Goal: Task Accomplishment & Management: Manage account settings

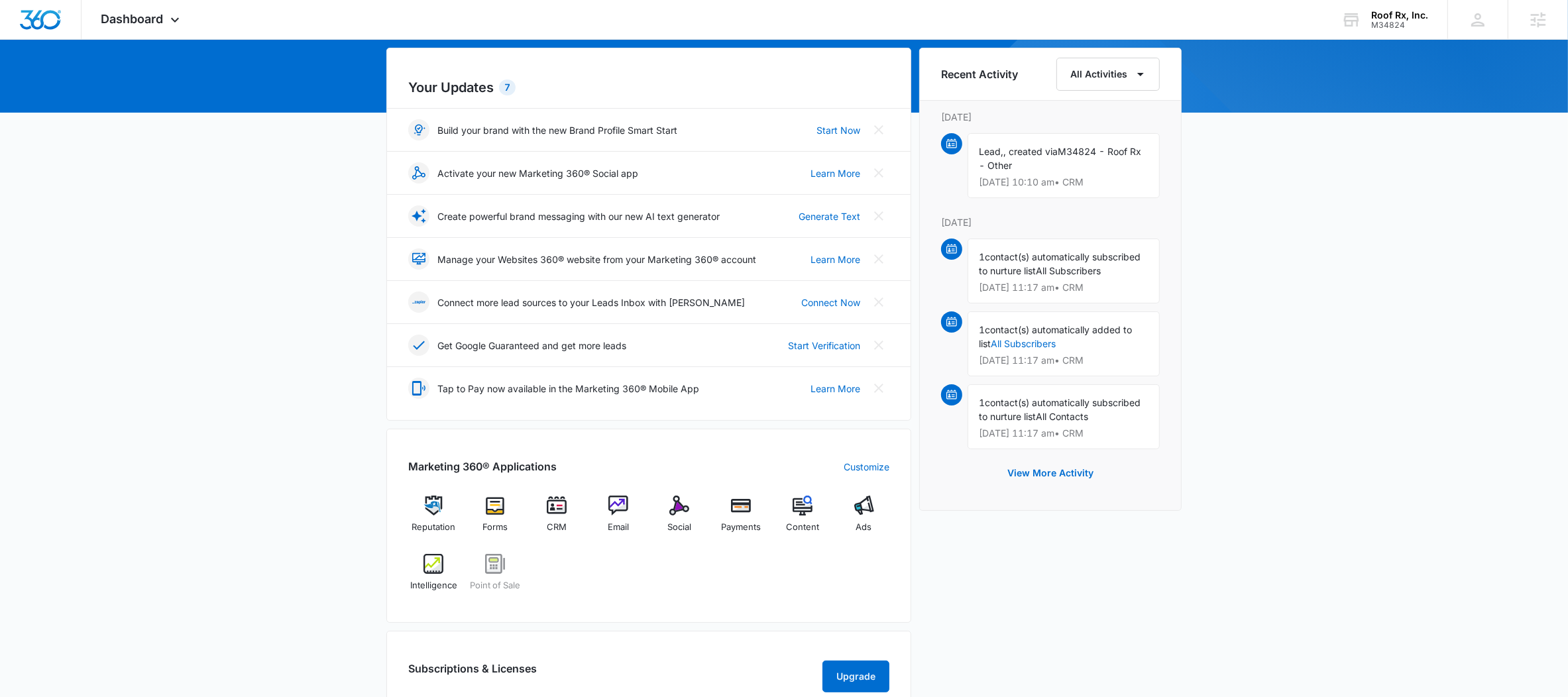
scroll to position [272, 0]
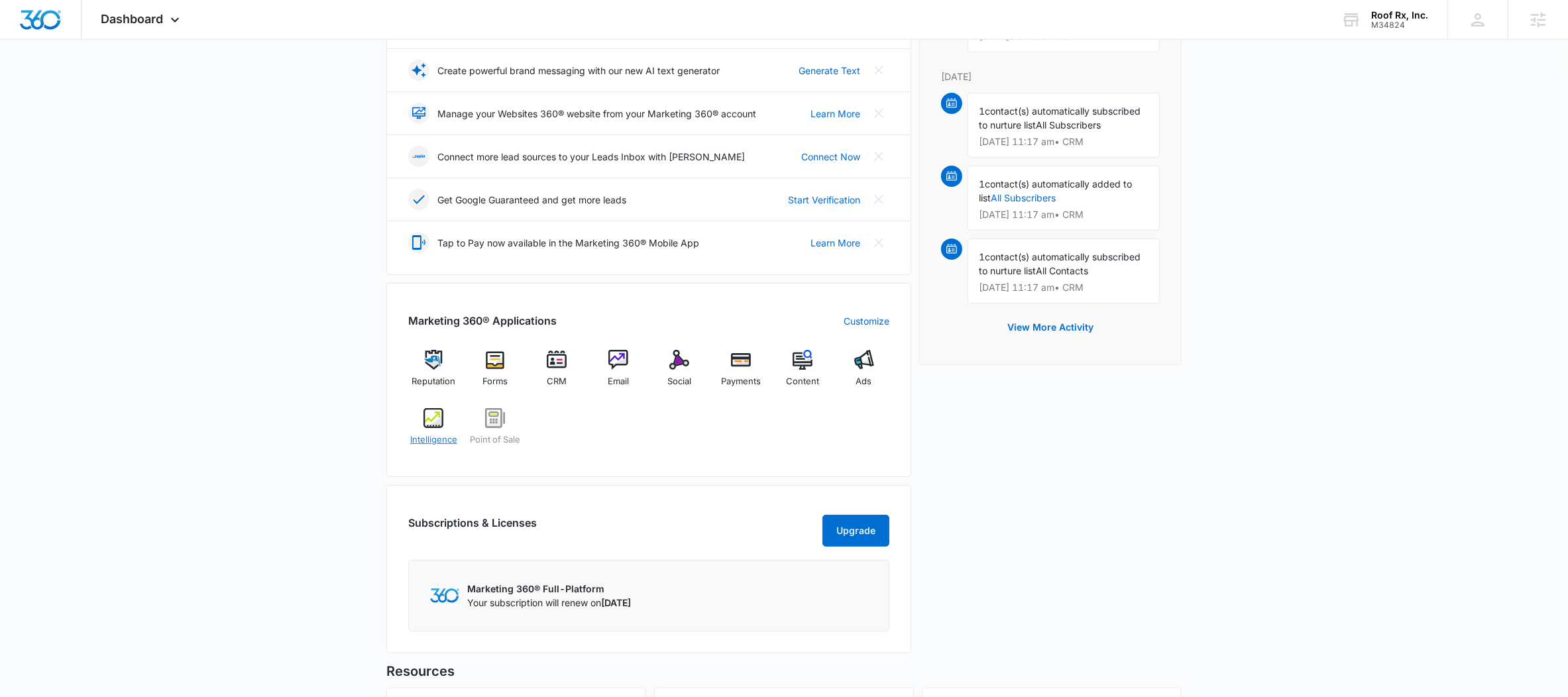
click at [430, 416] on img at bounding box center [433, 418] width 20 height 20
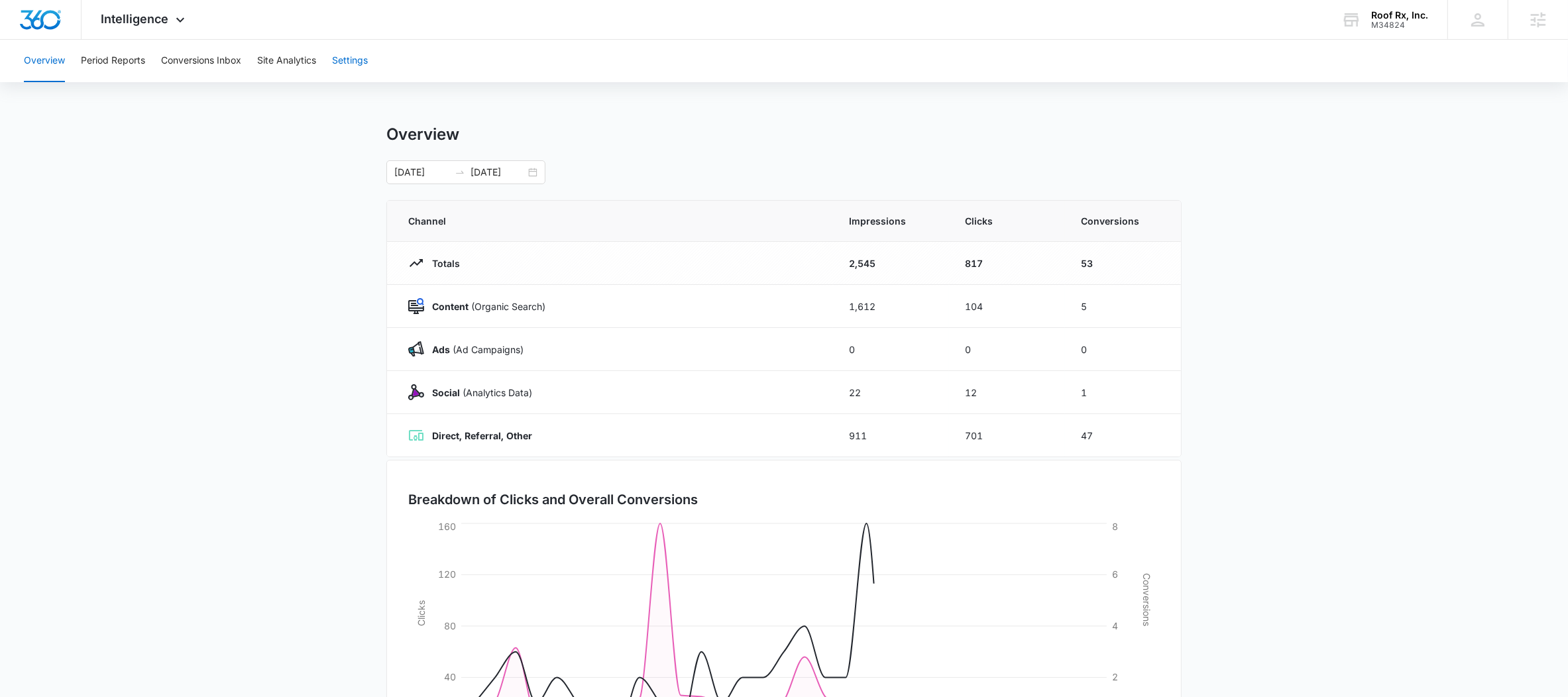
click at [365, 61] on button "Settings" at bounding box center [351, 61] width 36 height 42
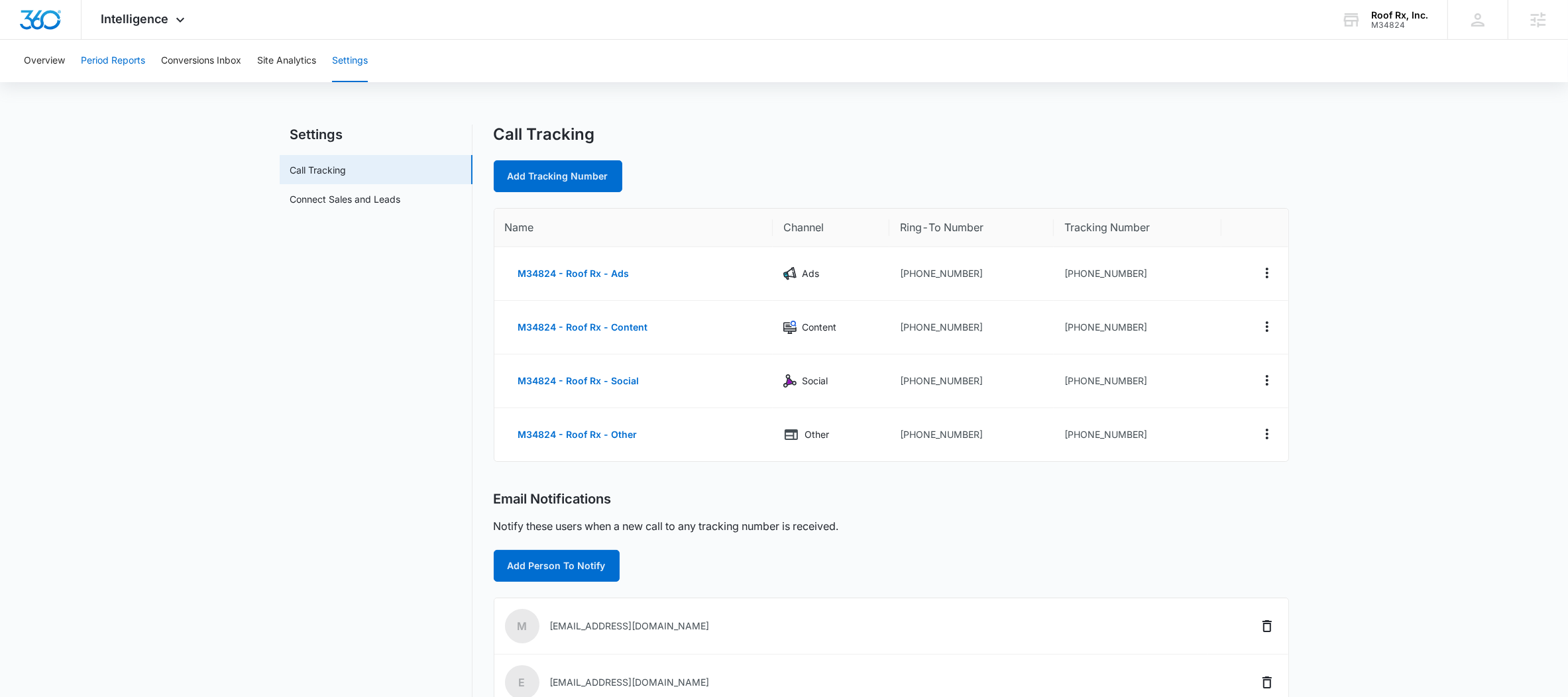
click at [139, 63] on button "Period Reports" at bounding box center [113, 61] width 64 height 42
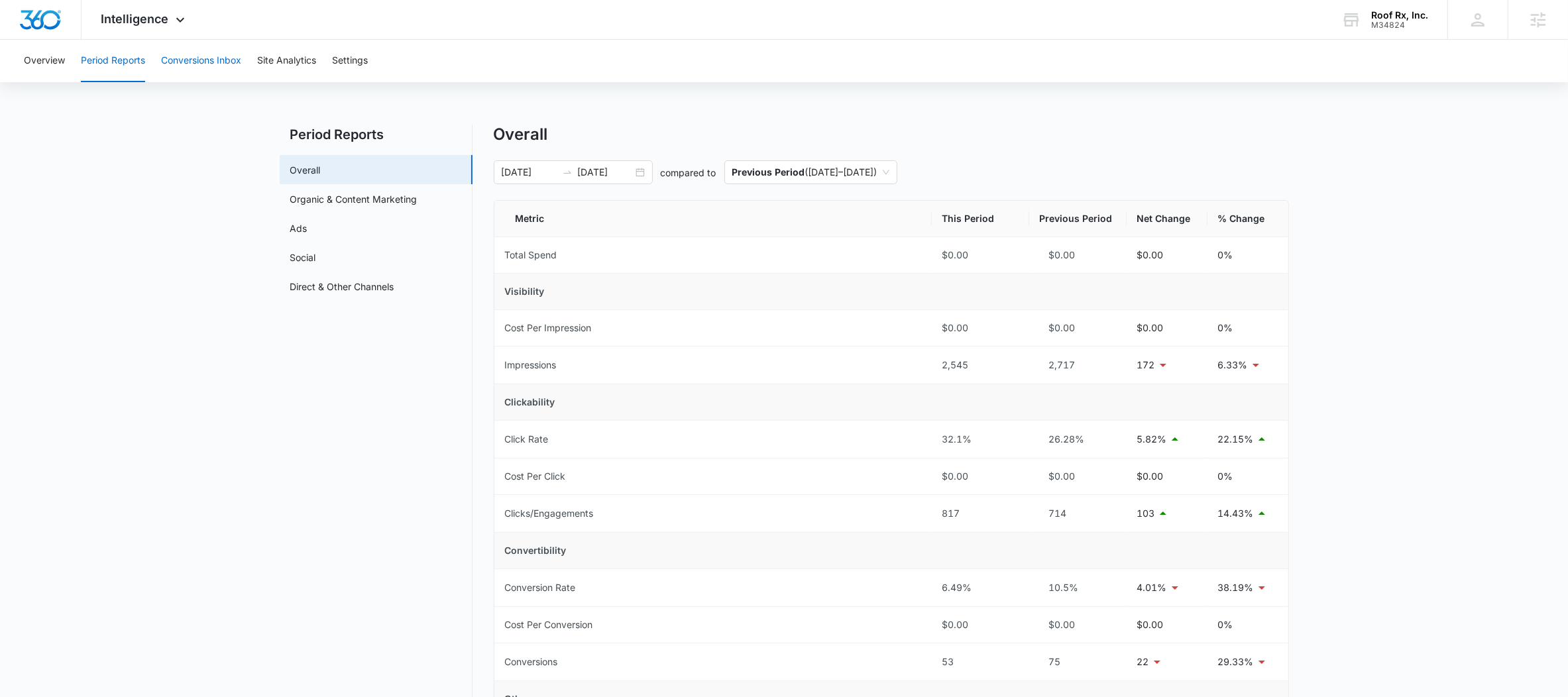
click at [197, 62] on button "Conversions Inbox" at bounding box center [201, 61] width 80 height 42
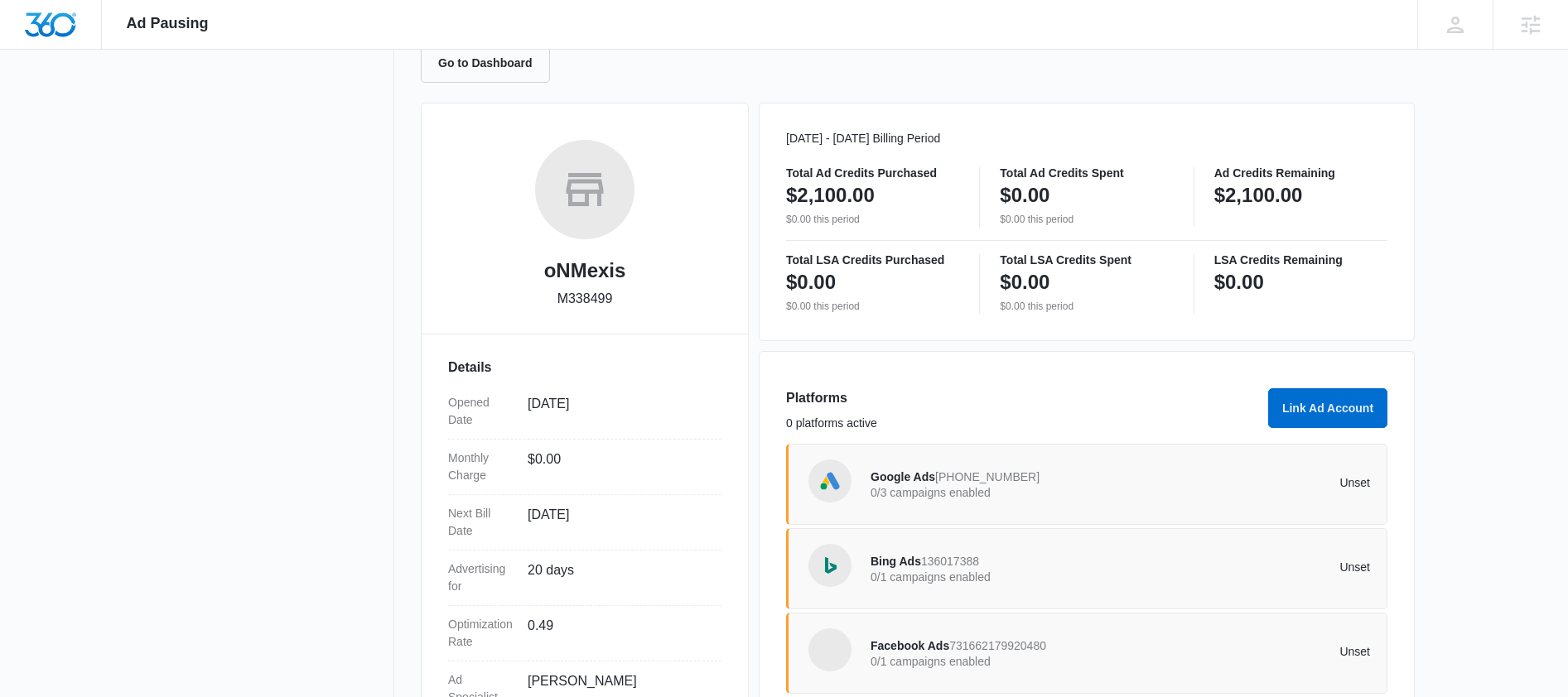
scroll to position [299, 0]
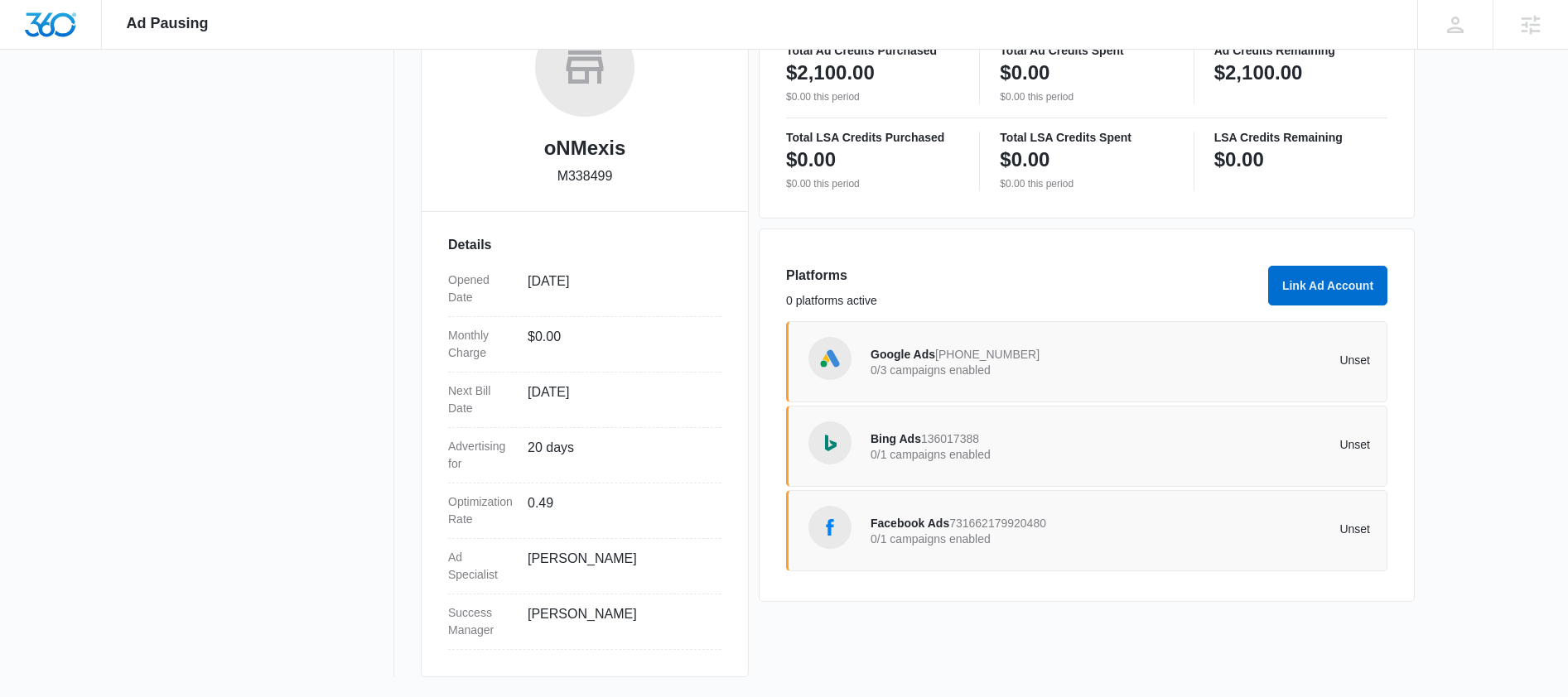
click at [1013, 553] on div "Facebook Ads 731662179920480 0/1 campaigns enabled Unset" at bounding box center [1119, 530] width 500 height 46
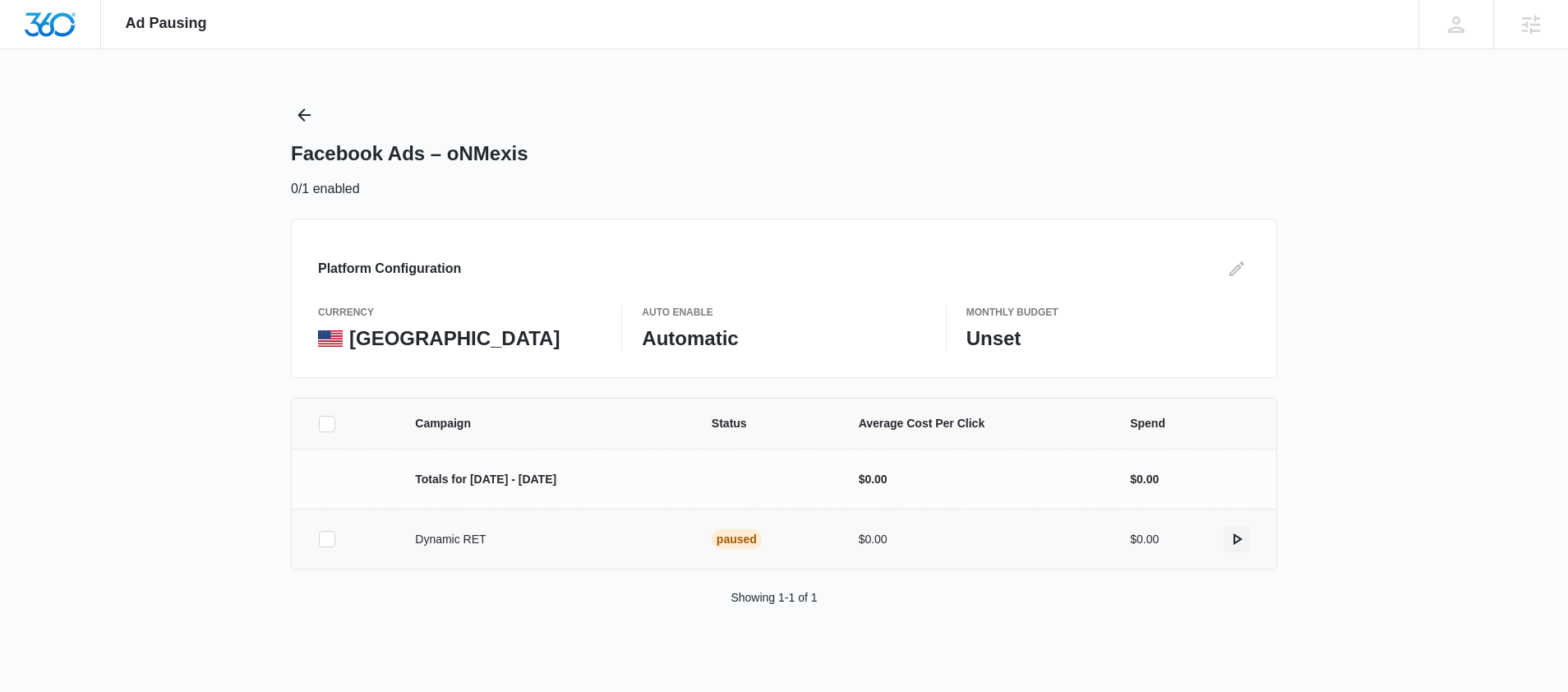
click at [1243, 540] on icon "actions.activate" at bounding box center [1237, 539] width 19 height 19
click at [306, 114] on icon "Back" at bounding box center [303, 114] width 13 height 13
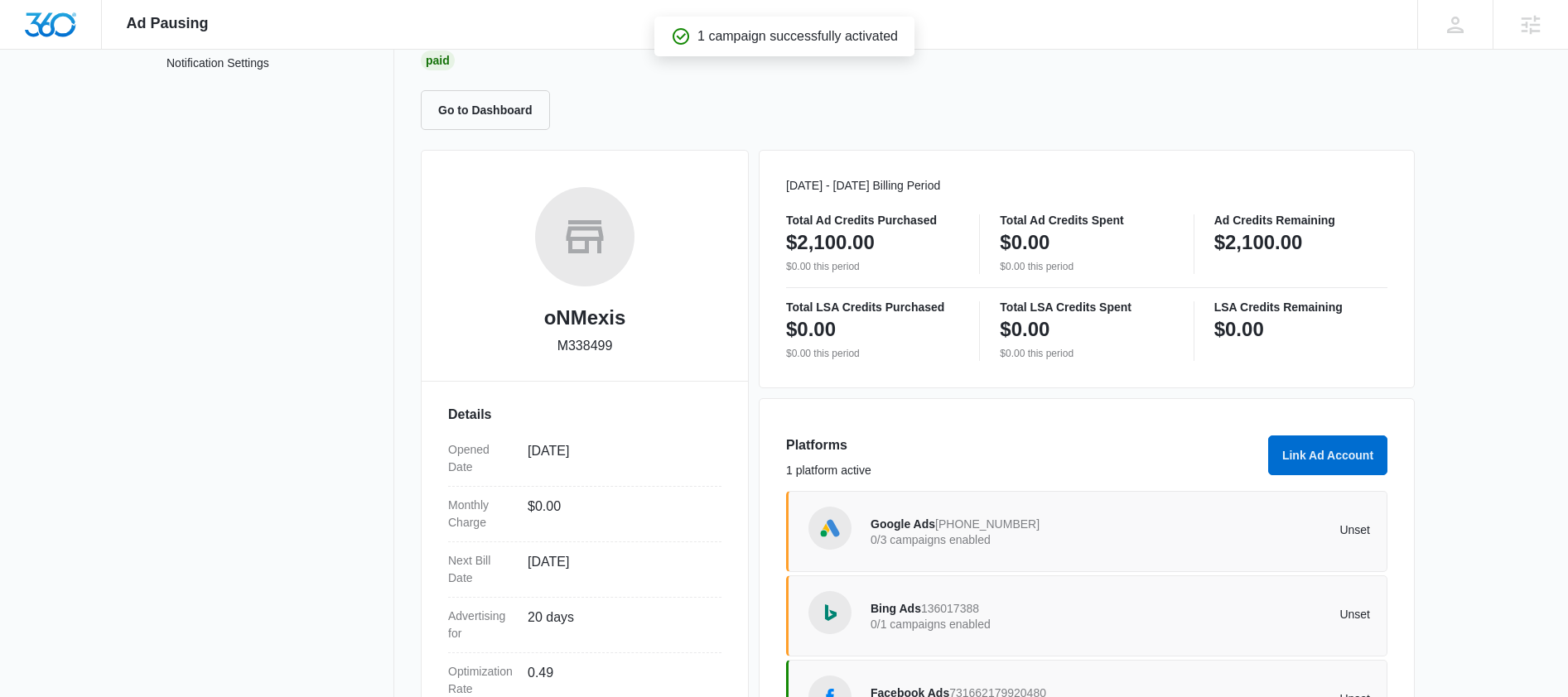
scroll to position [299, 0]
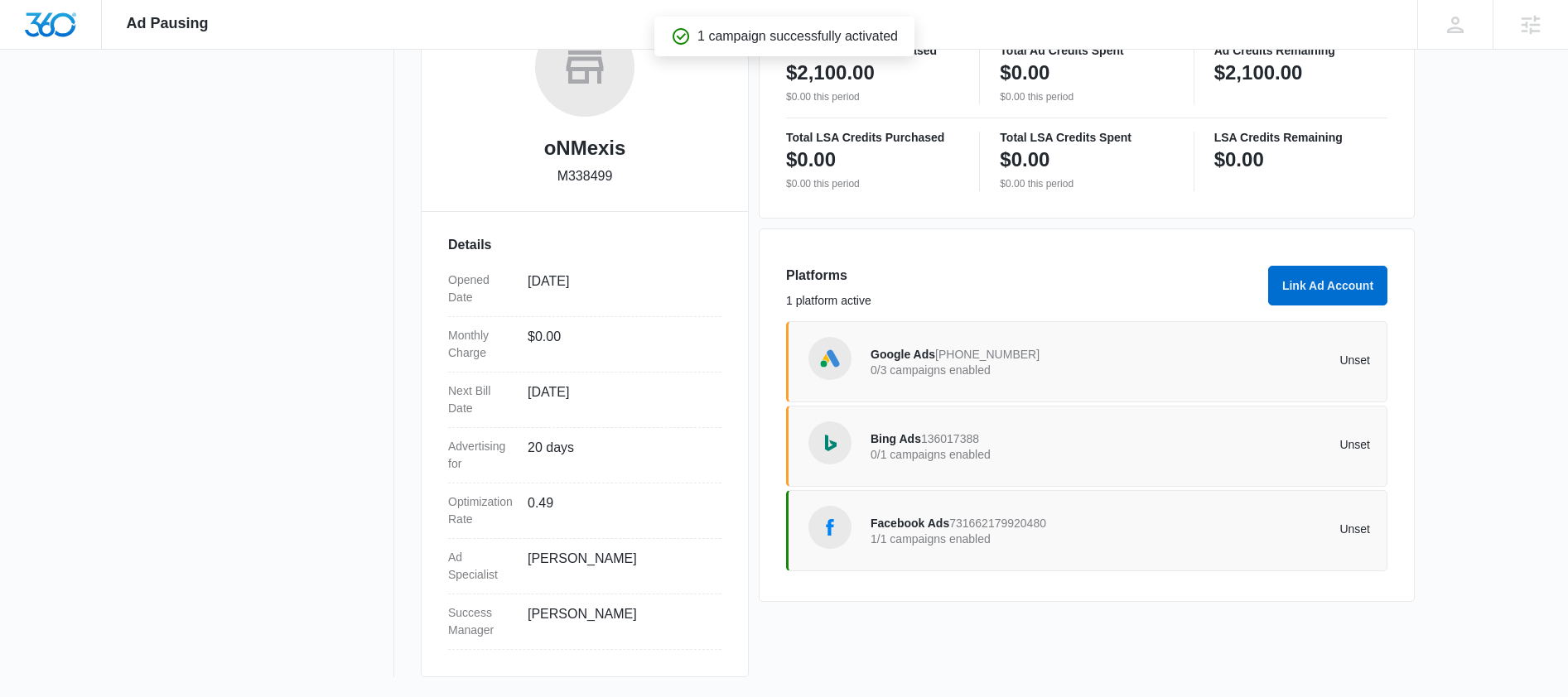
click at [946, 429] on div "Bing Ads 136017388 0/1 campaigns enabled" at bounding box center [995, 446] width 250 height 34
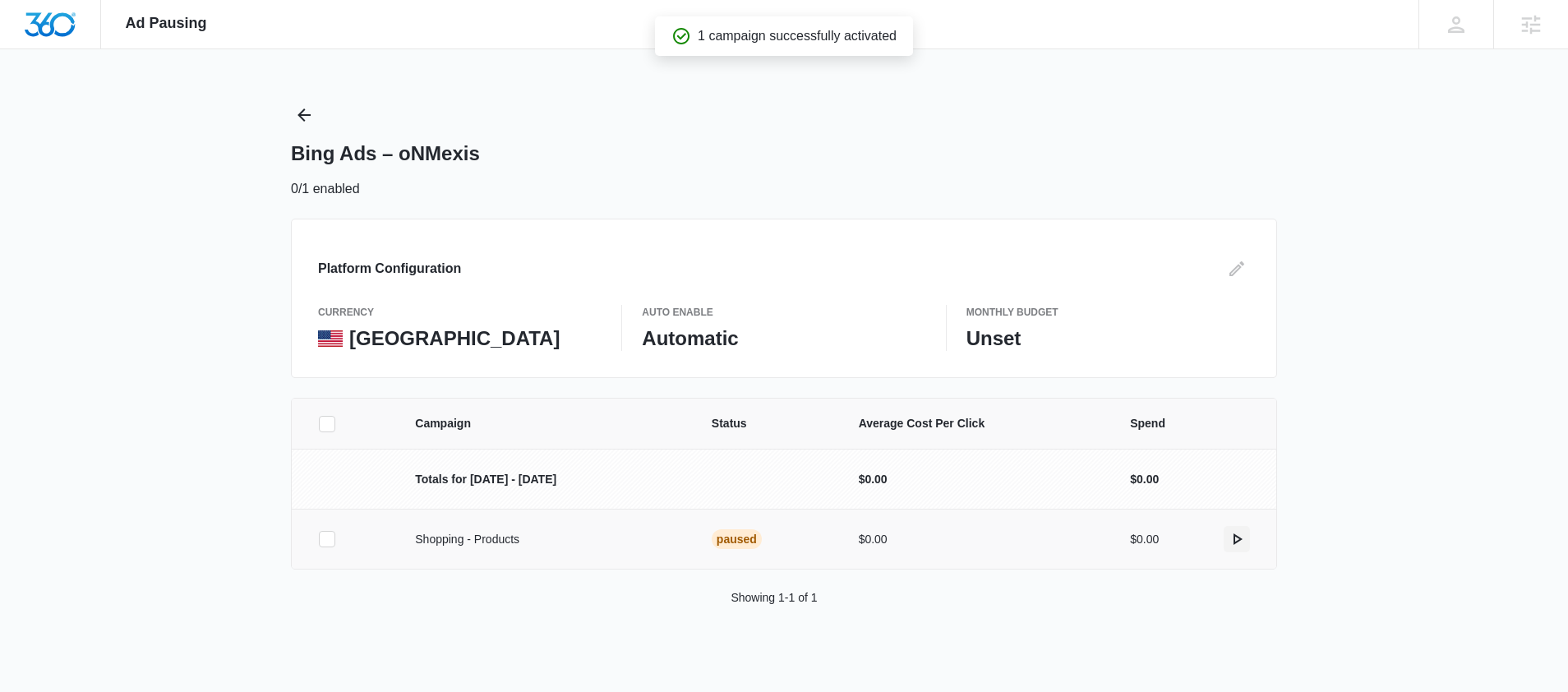
click at [1239, 540] on icon "actions.activate" at bounding box center [1238, 539] width 9 height 12
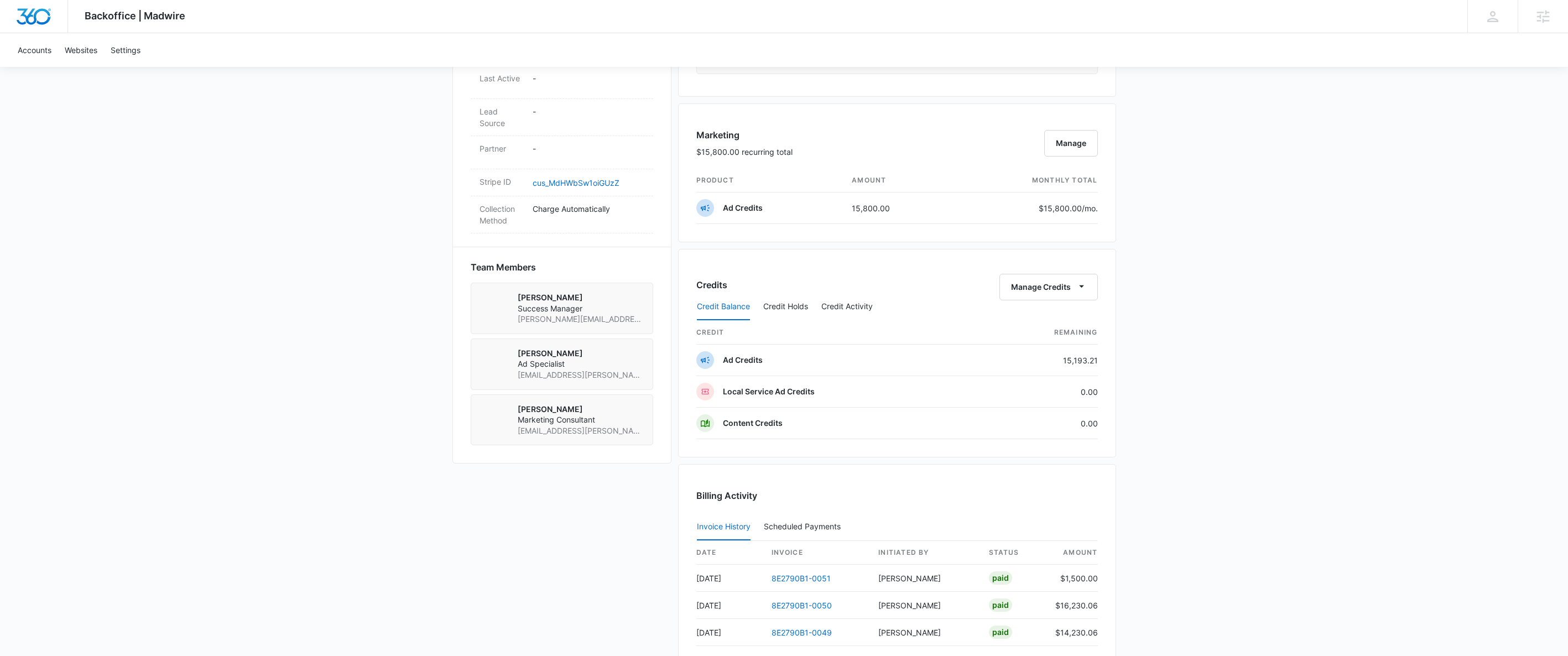
scroll to position [279, 0]
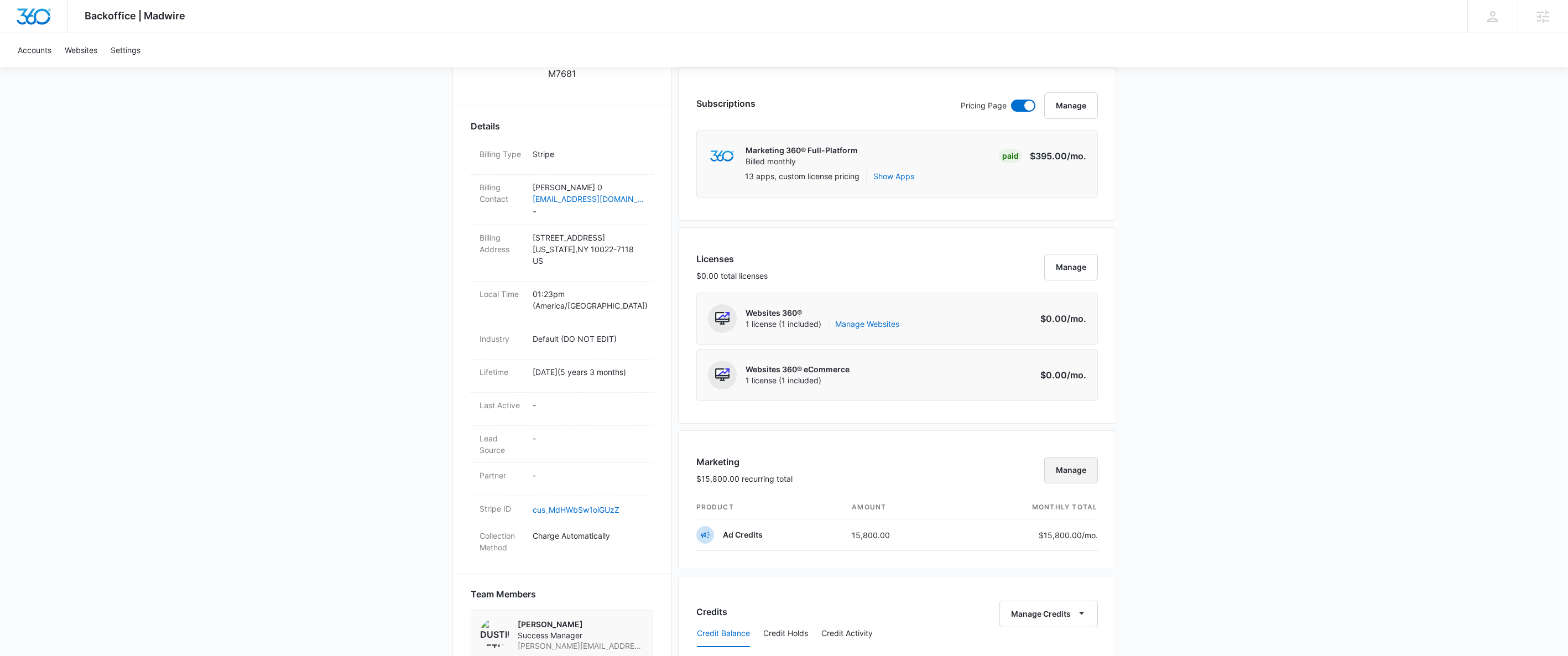
click at [1077, 476] on button "Manage" at bounding box center [1071, 470] width 54 height 26
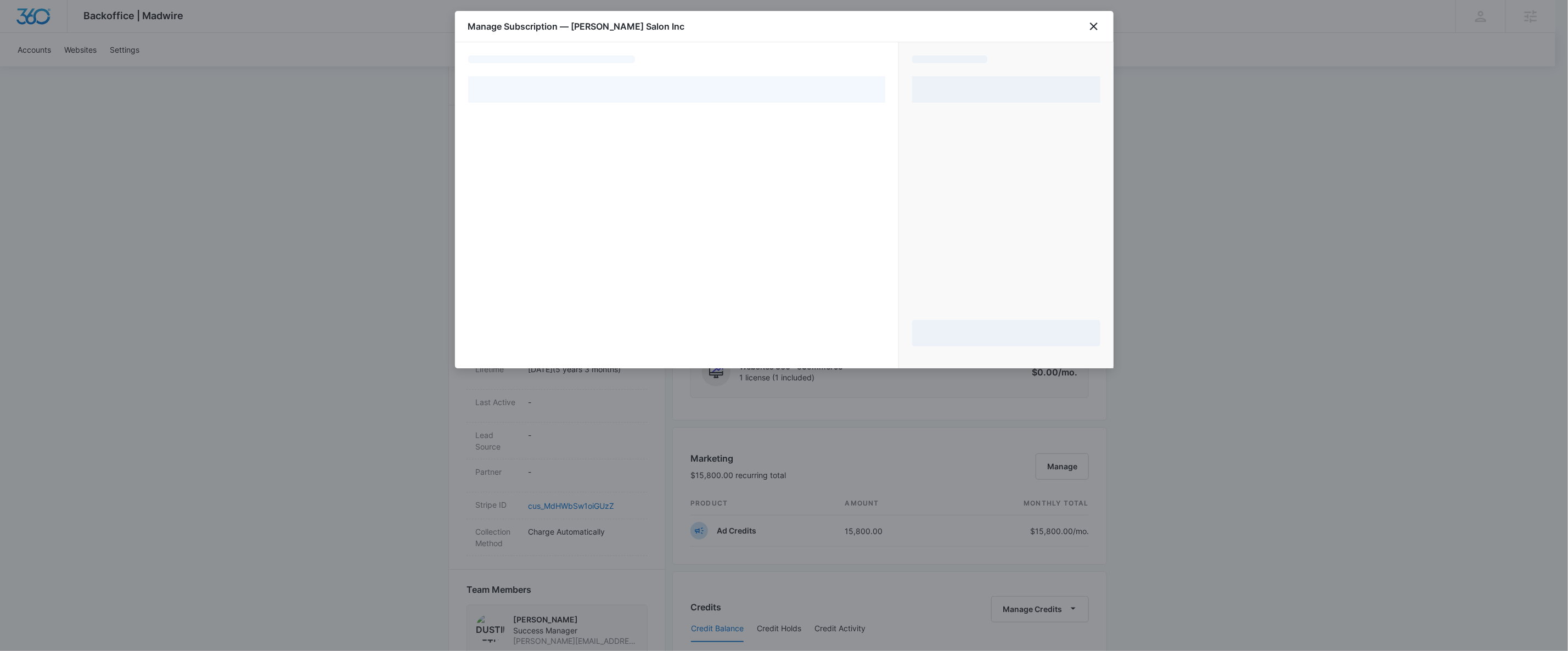
select select "pm_1Lu0xEA4n8RTgNjU0y3cfS0l"
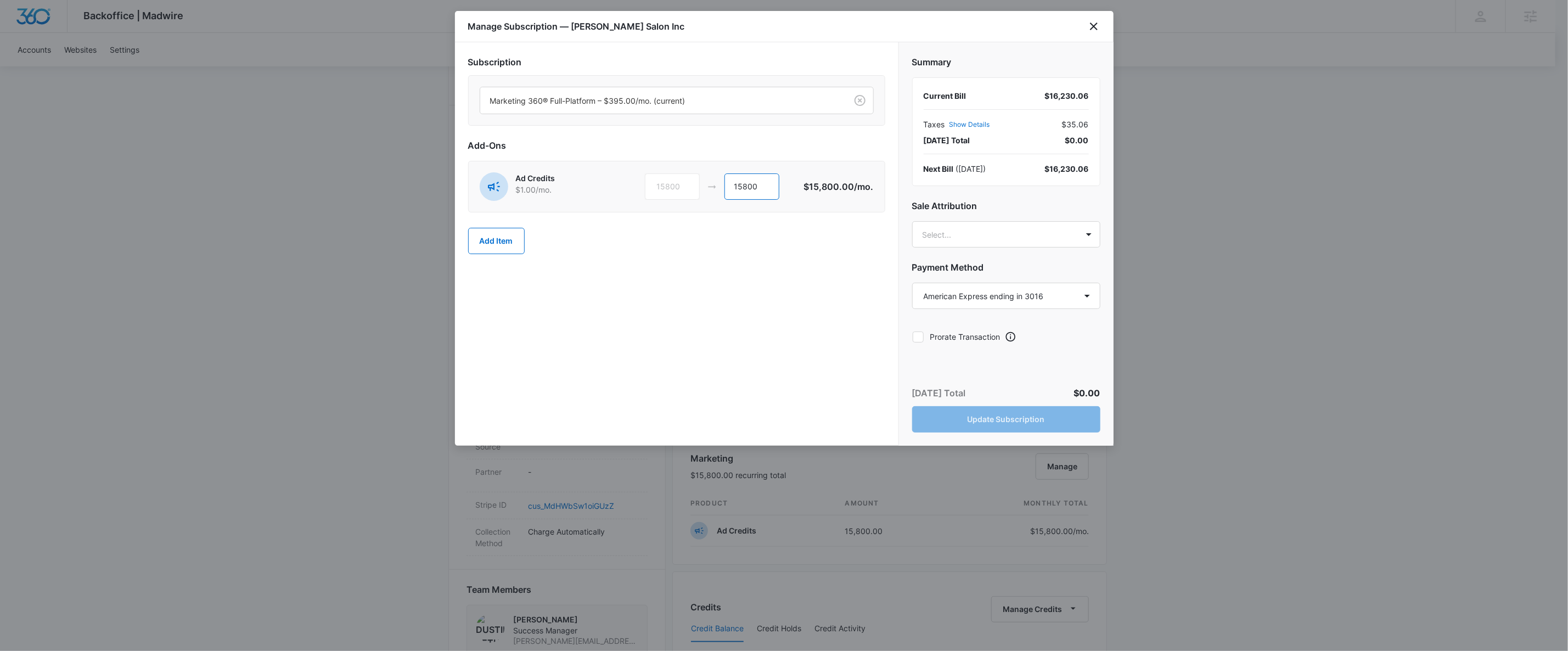
drag, startPoint x: 740, startPoint y: 187, endPoint x: 747, endPoint y: 187, distance: 7.0
click at [747, 187] on input "15800" at bounding box center [751, 187] width 55 height 26
type input "17300"
click at [994, 424] on button "Update Subscription" at bounding box center [1006, 419] width 188 height 26
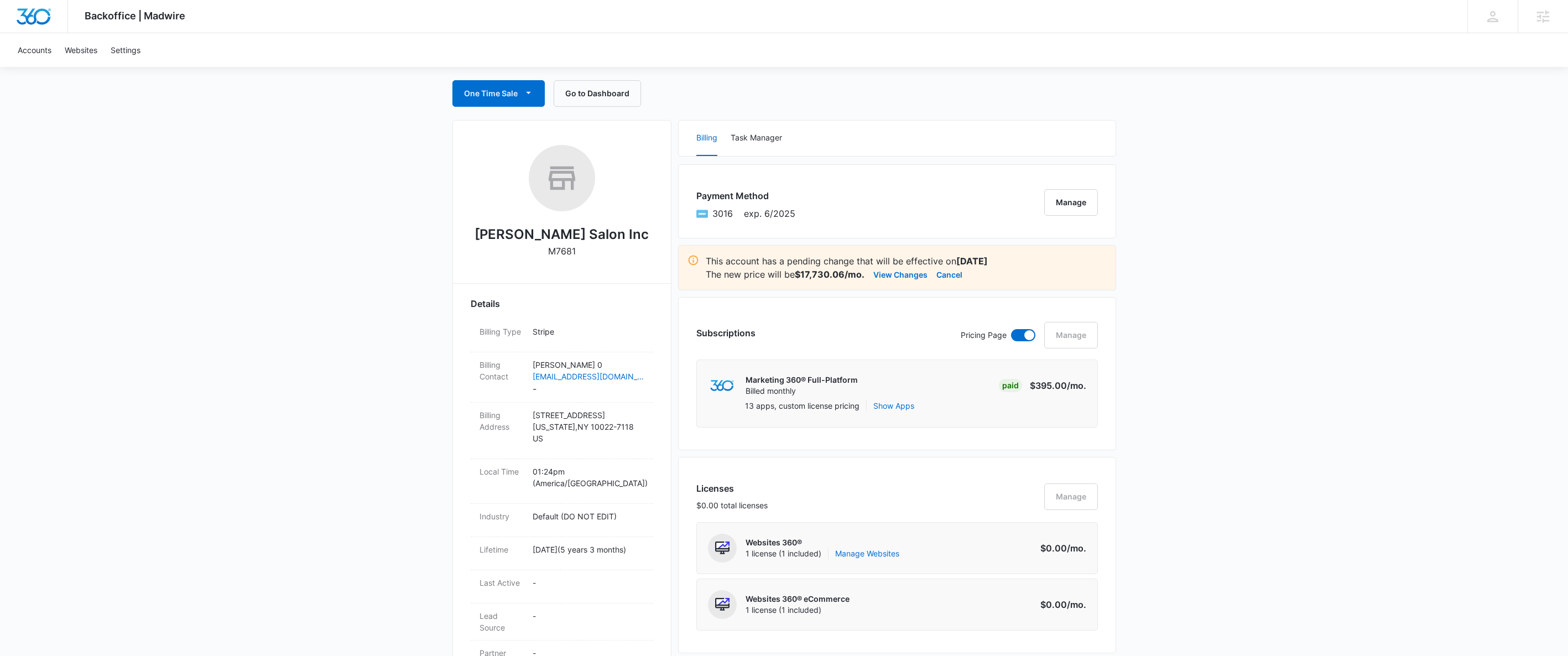
scroll to position [0, 0]
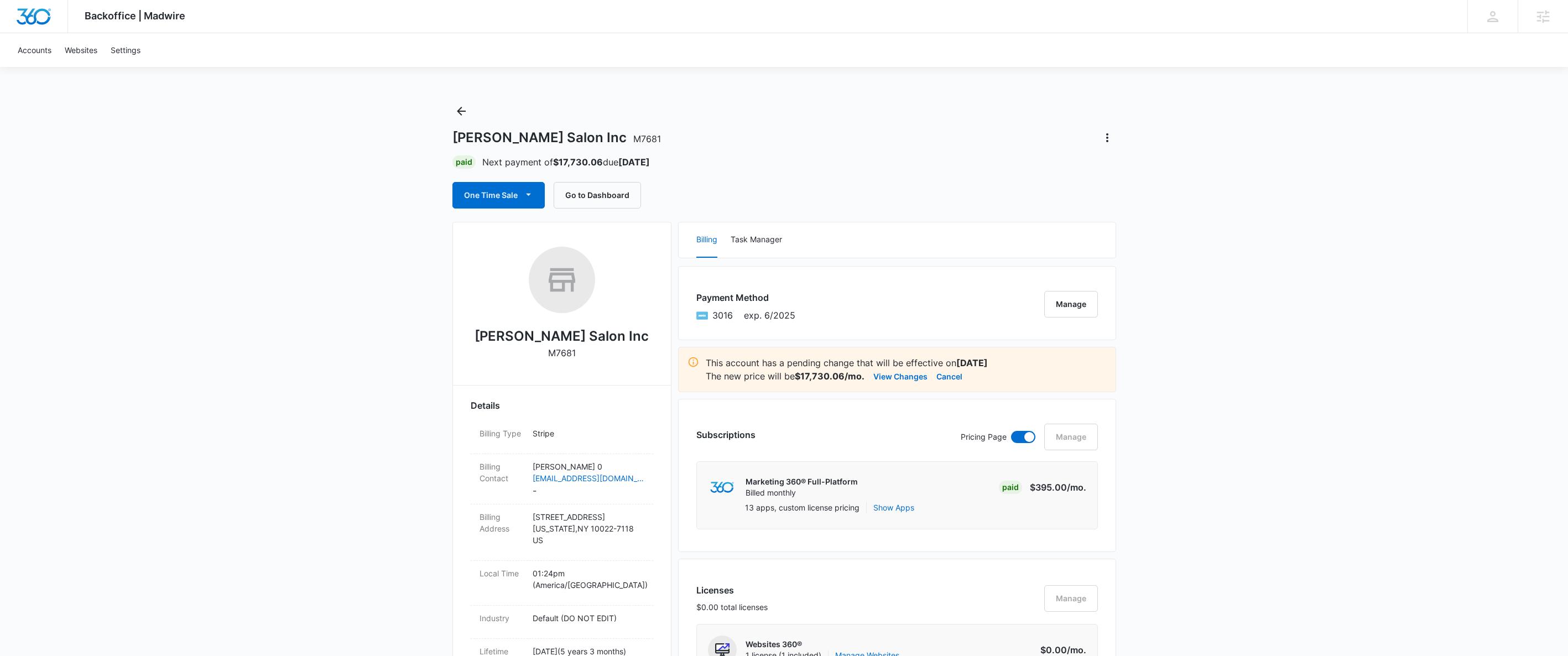
click at [633, 138] on span "M7681" at bounding box center [647, 138] width 28 height 11
drag, startPoint x: 624, startPoint y: 138, endPoint x: 830, endPoint y: 91, distance: 211.3
click at [647, 140] on span "M7681" at bounding box center [647, 138] width 28 height 11
copy span "M7681"
drag, startPoint x: 454, startPoint y: 136, endPoint x: 614, endPoint y: 139, distance: 160.0
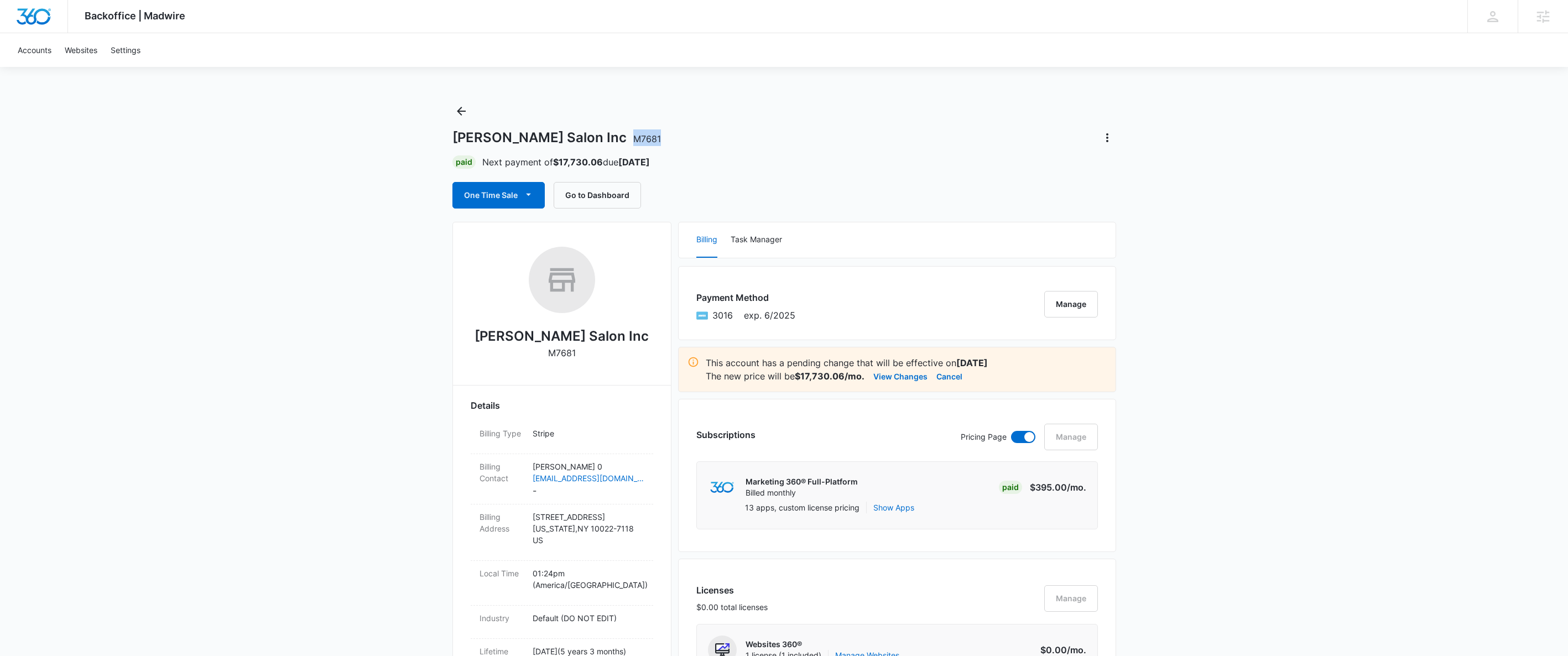
click at [614, 139] on h1 "[PERSON_NAME] Salon Inc M7681" at bounding box center [557, 137] width 209 height 16
copy h1 "[PERSON_NAME] Salon Inc"
